Goal: Check status: Check status

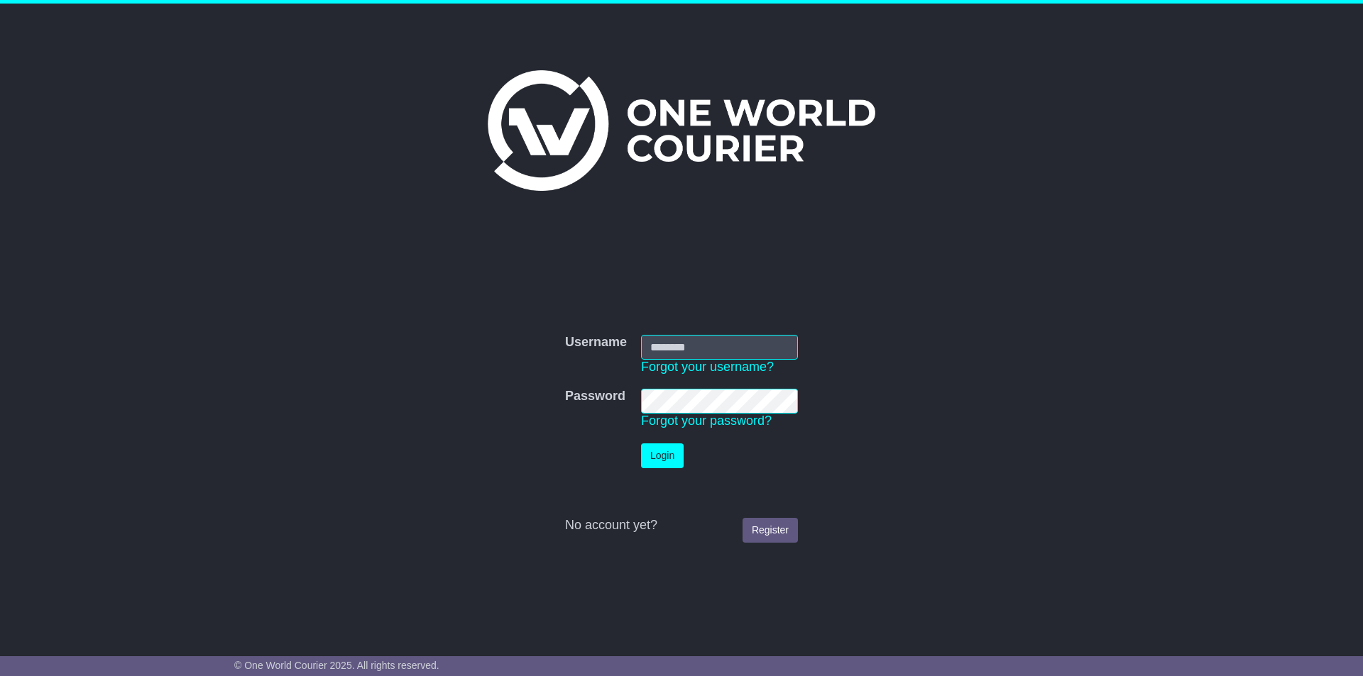
type input "**********"
click at [667, 460] on button "Login" at bounding box center [662, 456] width 43 height 25
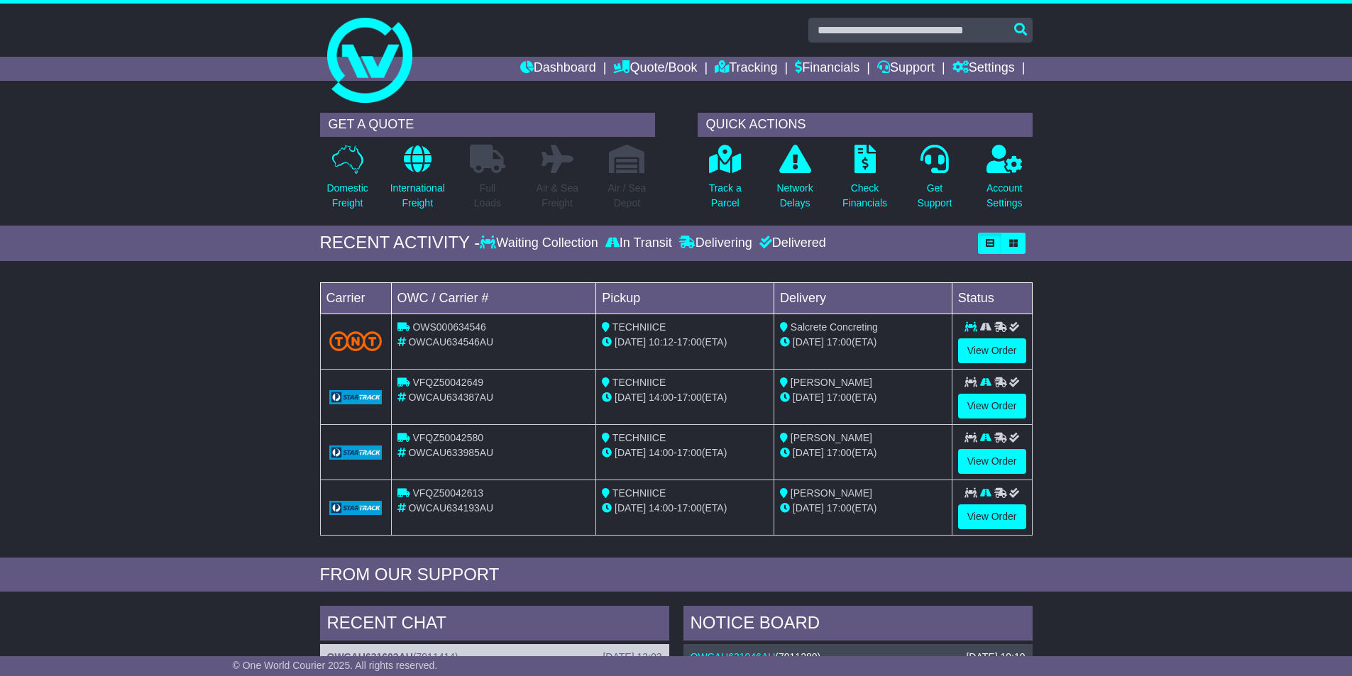
click at [538, 338] on div "OWCAU634546AU" at bounding box center [493, 342] width 193 height 15
click at [979, 342] on link "View Order" at bounding box center [992, 351] width 68 height 25
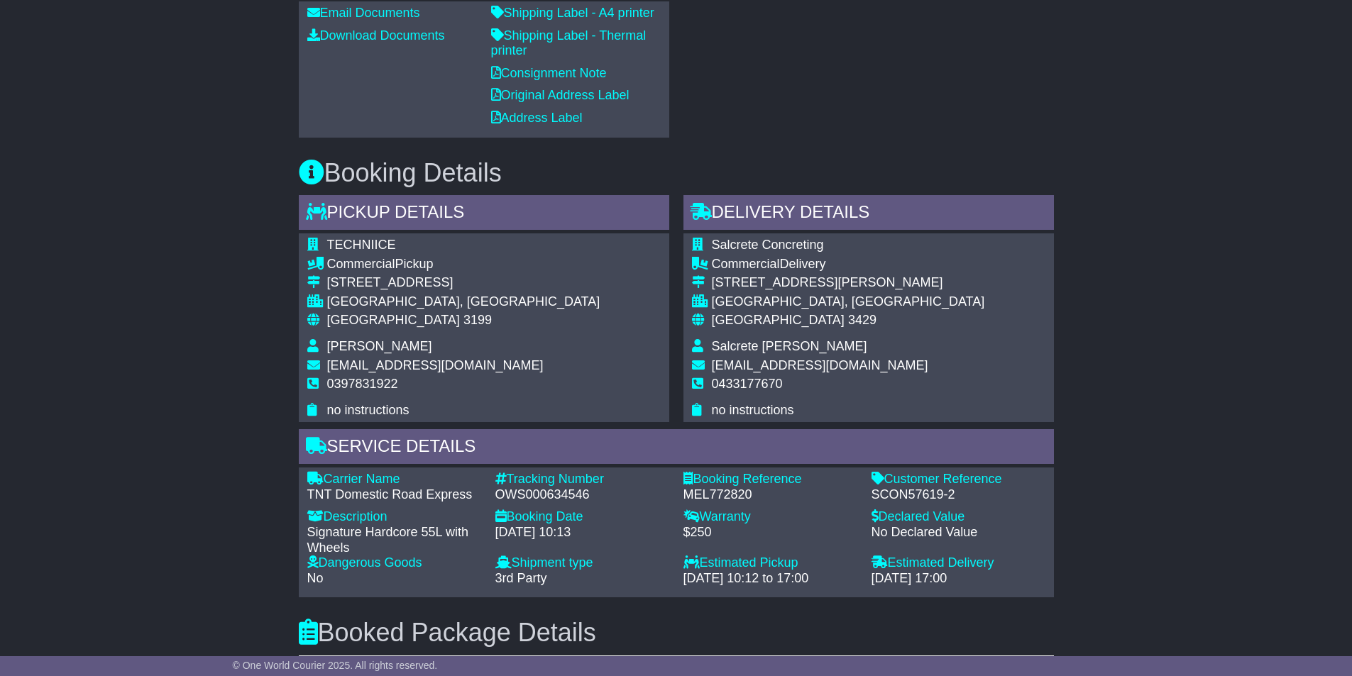
scroll to position [781, 0]
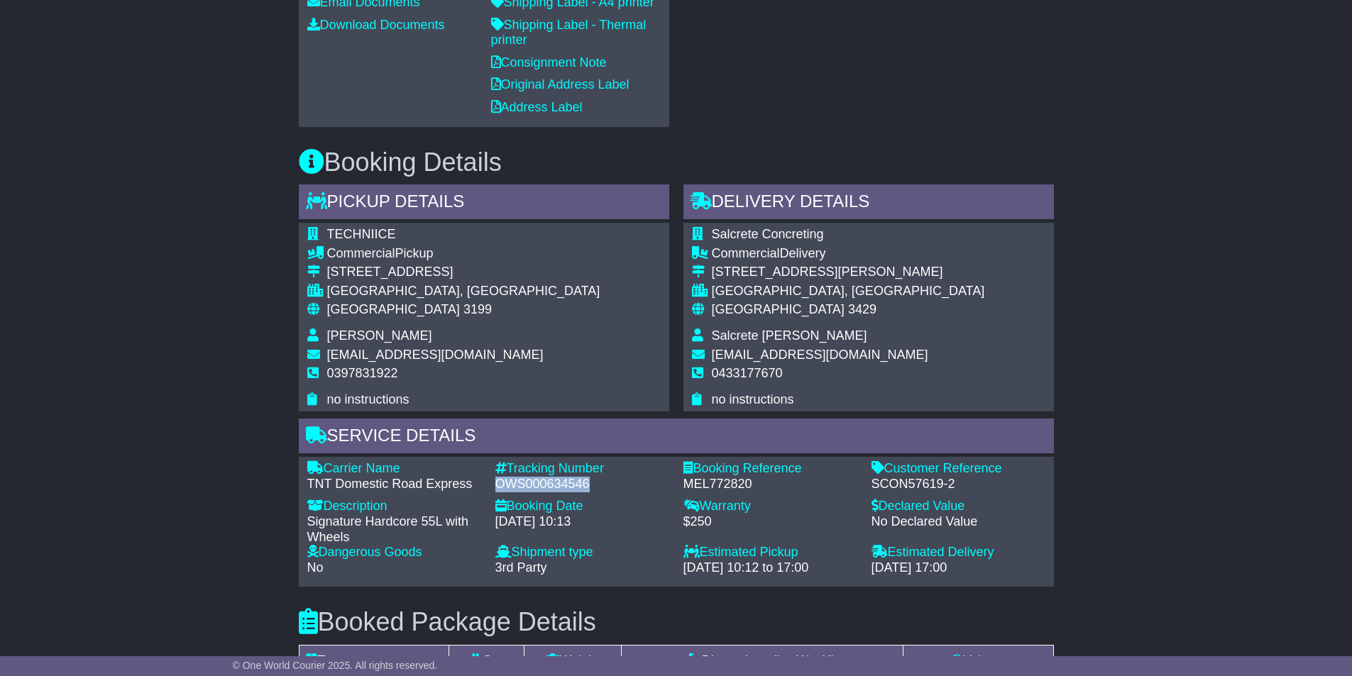
drag, startPoint x: 494, startPoint y: 473, endPoint x: 593, endPoint y: 472, distance: 99.4
click at [593, 472] on div "Tracking Number - OWS000634546" at bounding box center [582, 476] width 188 height 31
copy div "OWS000634546"
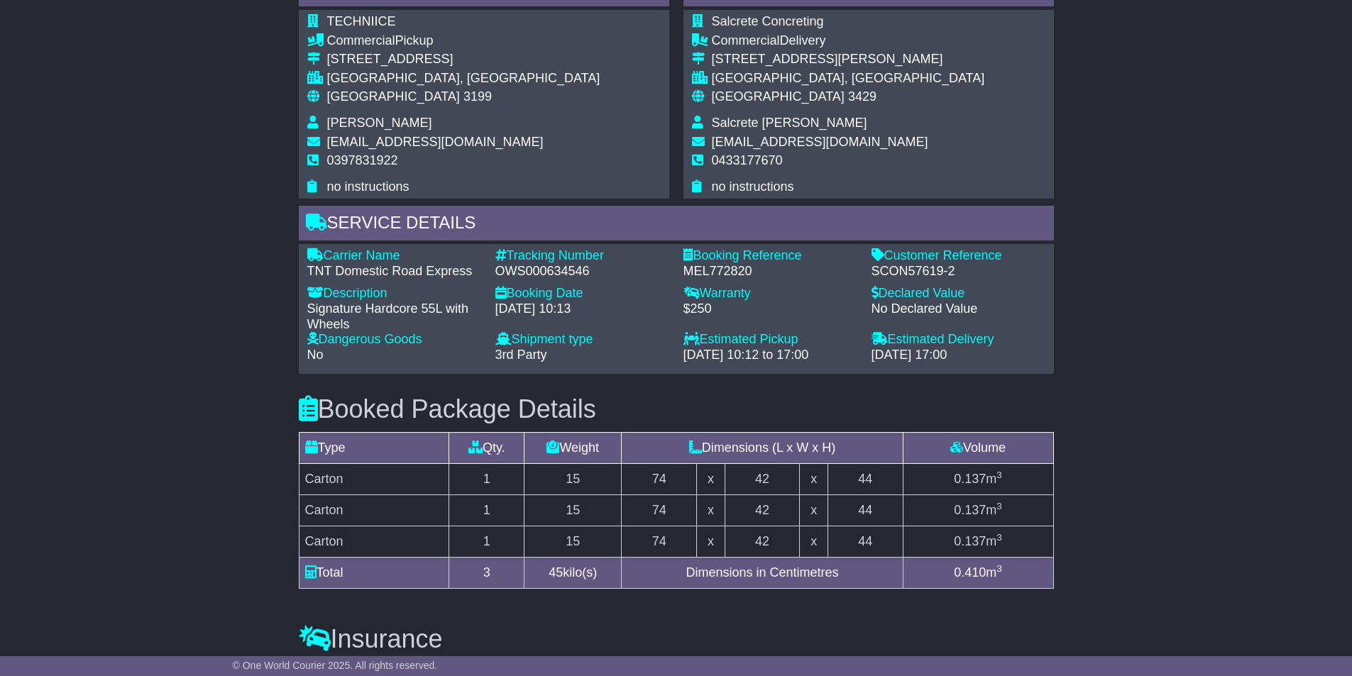
click at [653, 400] on h3 "Booked Package Details (nonstackable)" at bounding box center [676, 409] width 755 height 28
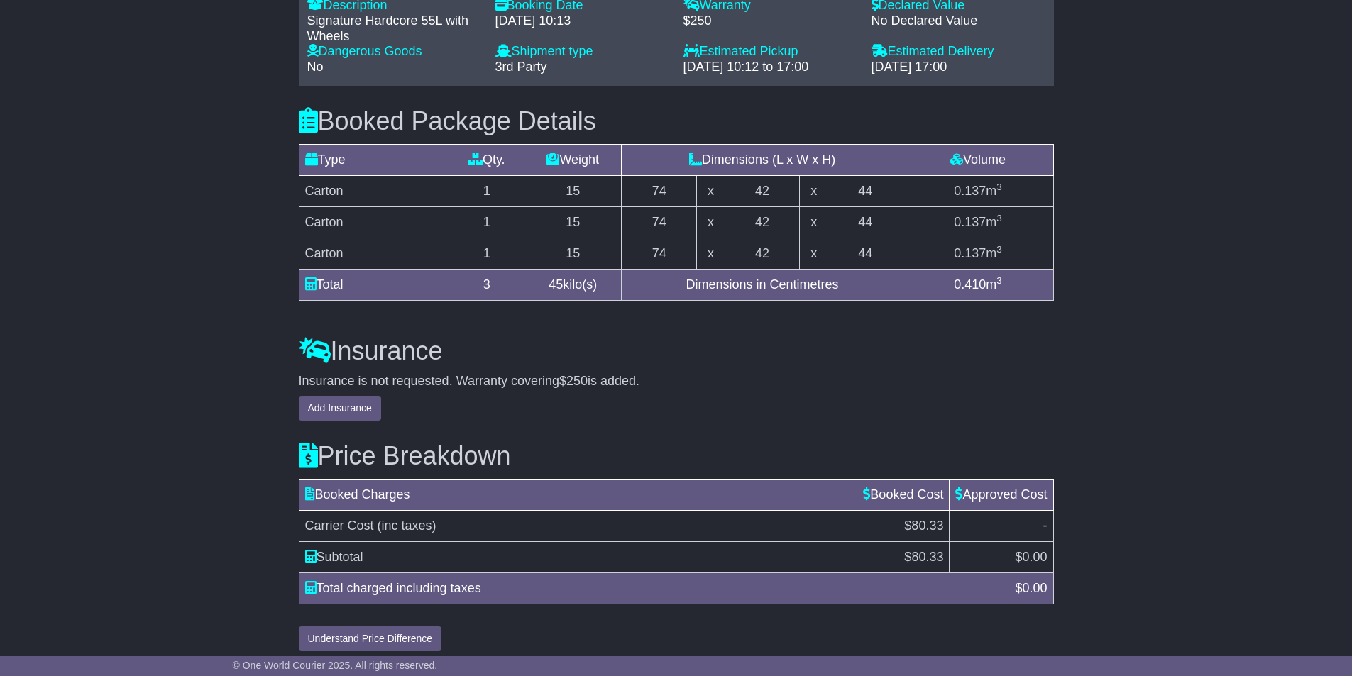
scroll to position [1069, 0]
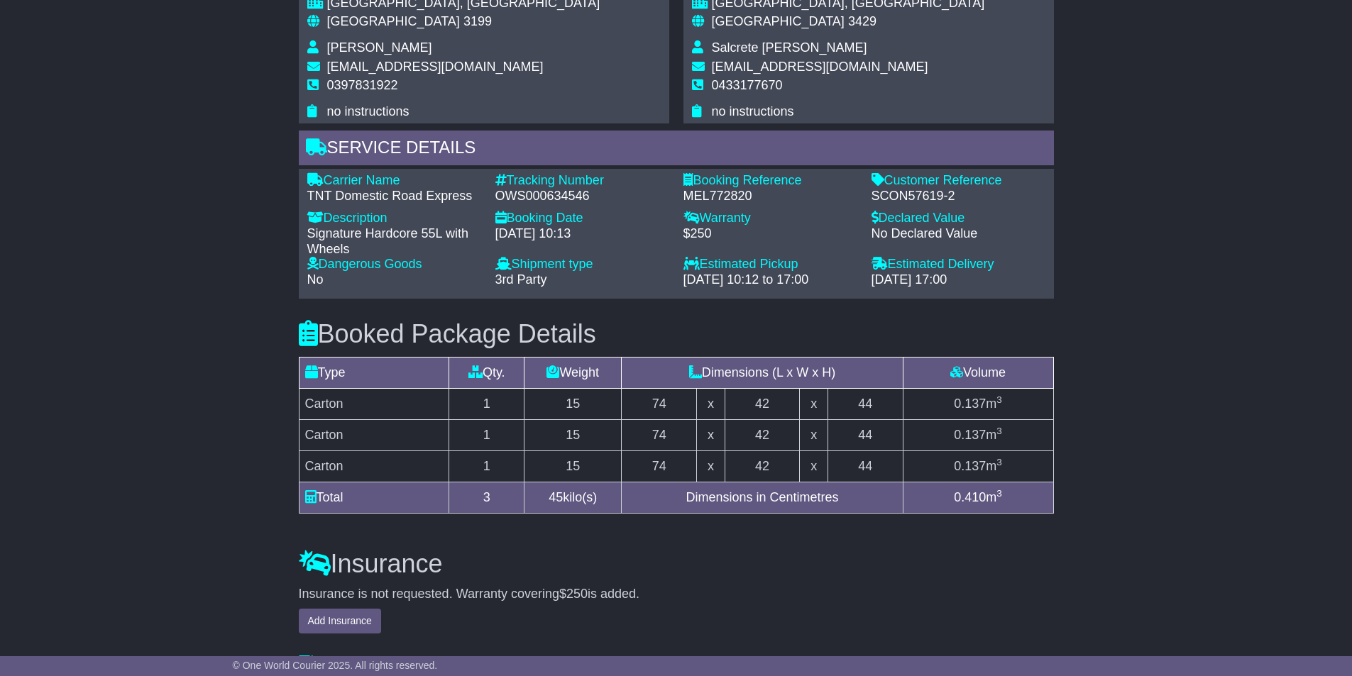
drag, startPoint x: 892, startPoint y: 247, endPoint x: 986, endPoint y: 267, distance: 96.5
click at [986, 267] on div "Estimated Delivery - 18 Aug 2025 - 17:00" at bounding box center [958, 272] width 188 height 31
copy div "Estimated Delivery - 18 Aug 2025 - 17:00"
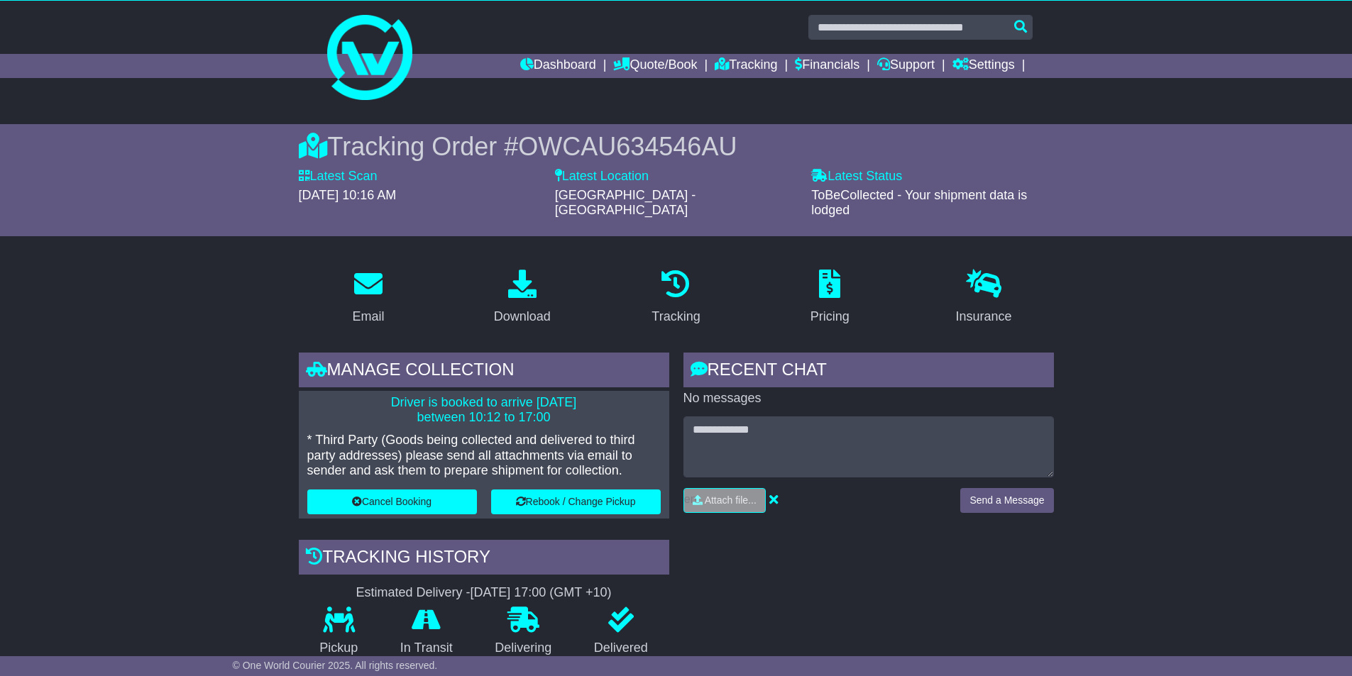
scroll to position [0, 0]
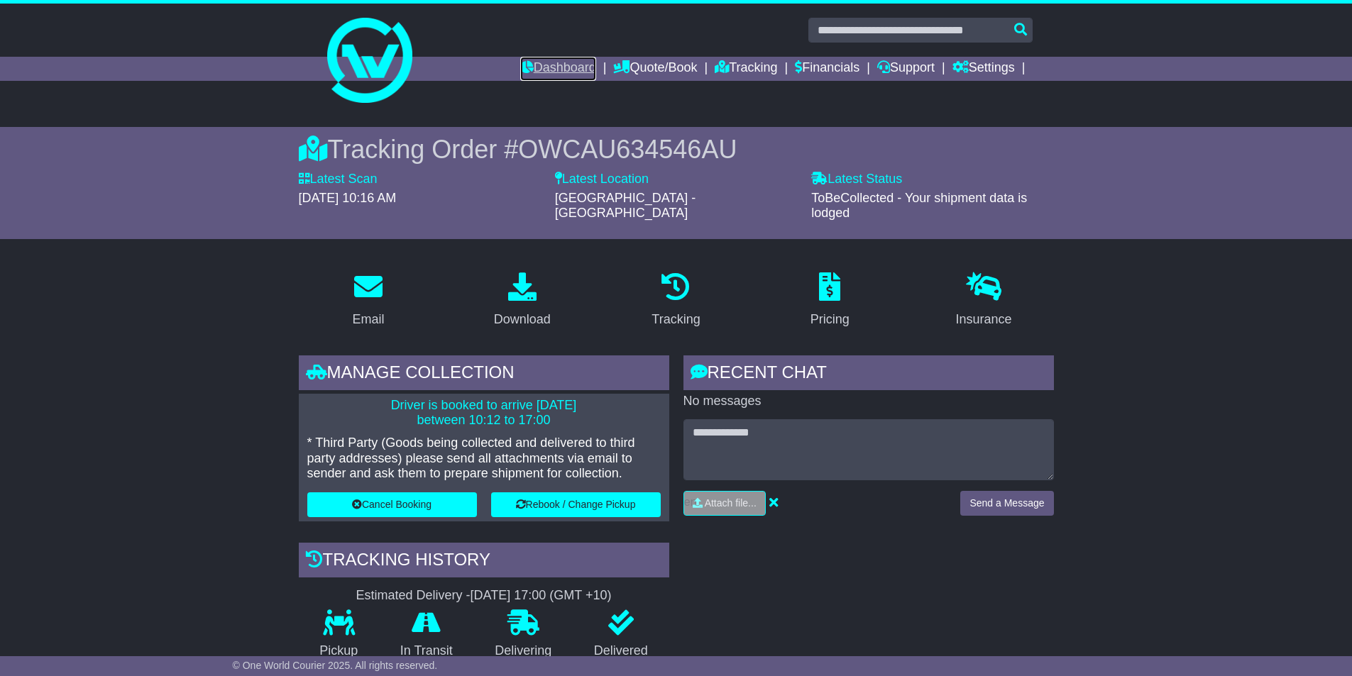
click at [558, 71] on link "Dashboard" at bounding box center [558, 69] width 76 height 24
